Goal: Task Accomplishment & Management: Manage account settings

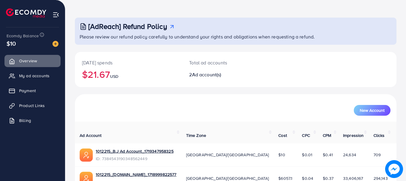
scroll to position [48, 0]
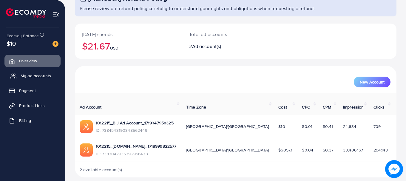
click at [31, 76] on span "My ad accounts" at bounding box center [36, 76] width 30 height 6
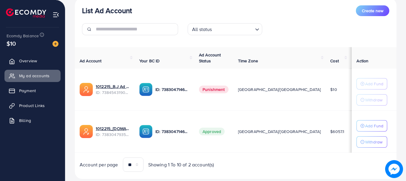
scroll to position [88, 0]
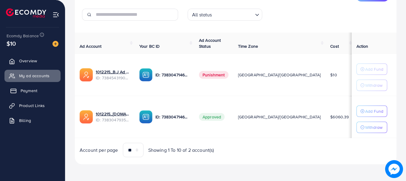
click at [34, 89] on span "Payment" at bounding box center [29, 91] width 17 height 6
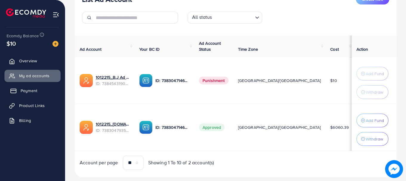
scroll to position [91, 0]
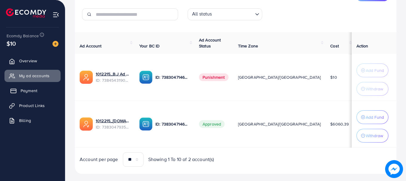
click at [23, 92] on span "Payment" at bounding box center [29, 91] width 17 height 6
click at [24, 90] on span "Payment" at bounding box center [29, 91] width 17 height 6
click at [37, 89] on span "Payment" at bounding box center [29, 91] width 17 height 6
click at [39, 89] on link "Payment" at bounding box center [32, 91] width 56 height 12
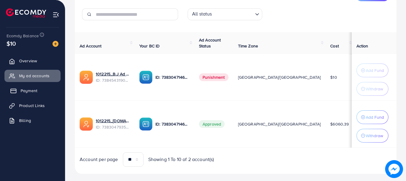
click at [39, 89] on link "Payment" at bounding box center [32, 91] width 56 height 12
click at [35, 92] on span "Payment" at bounding box center [29, 91] width 17 height 6
click at [27, 91] on span "Payment" at bounding box center [29, 91] width 17 height 6
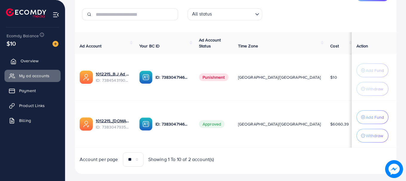
click at [29, 59] on span "Overview" at bounding box center [30, 61] width 18 height 6
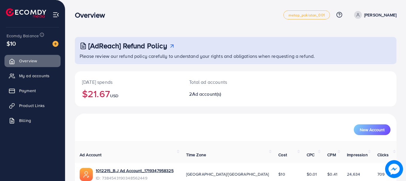
click at [29, 97] on ul "Overview My ad accounts Payment Product Links Billing" at bounding box center [32, 93] width 65 height 80
click at [30, 91] on span "Payment" at bounding box center [29, 91] width 17 height 6
click at [31, 90] on span "Payment" at bounding box center [29, 91] width 17 height 6
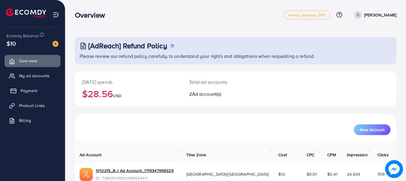
click at [22, 91] on span "Payment" at bounding box center [29, 91] width 17 height 6
click at [25, 90] on span "Payment" at bounding box center [29, 91] width 17 height 6
click at [42, 107] on span "Product Links" at bounding box center [34, 106] width 26 height 6
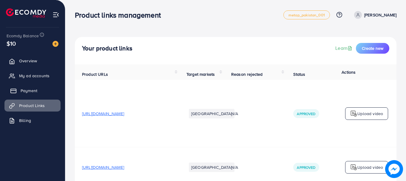
click at [51, 86] on link "Payment" at bounding box center [32, 91] width 56 height 12
click at [50, 89] on link "Payment" at bounding box center [32, 91] width 56 height 12
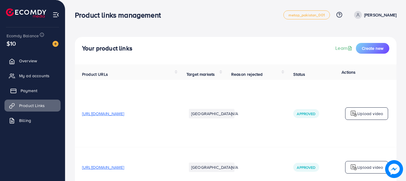
click at [50, 89] on link "Payment" at bounding box center [32, 91] width 56 height 12
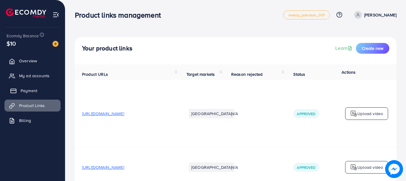
click at [28, 91] on span "Payment" at bounding box center [29, 91] width 17 height 6
